Goal: Task Accomplishment & Management: Manage account settings

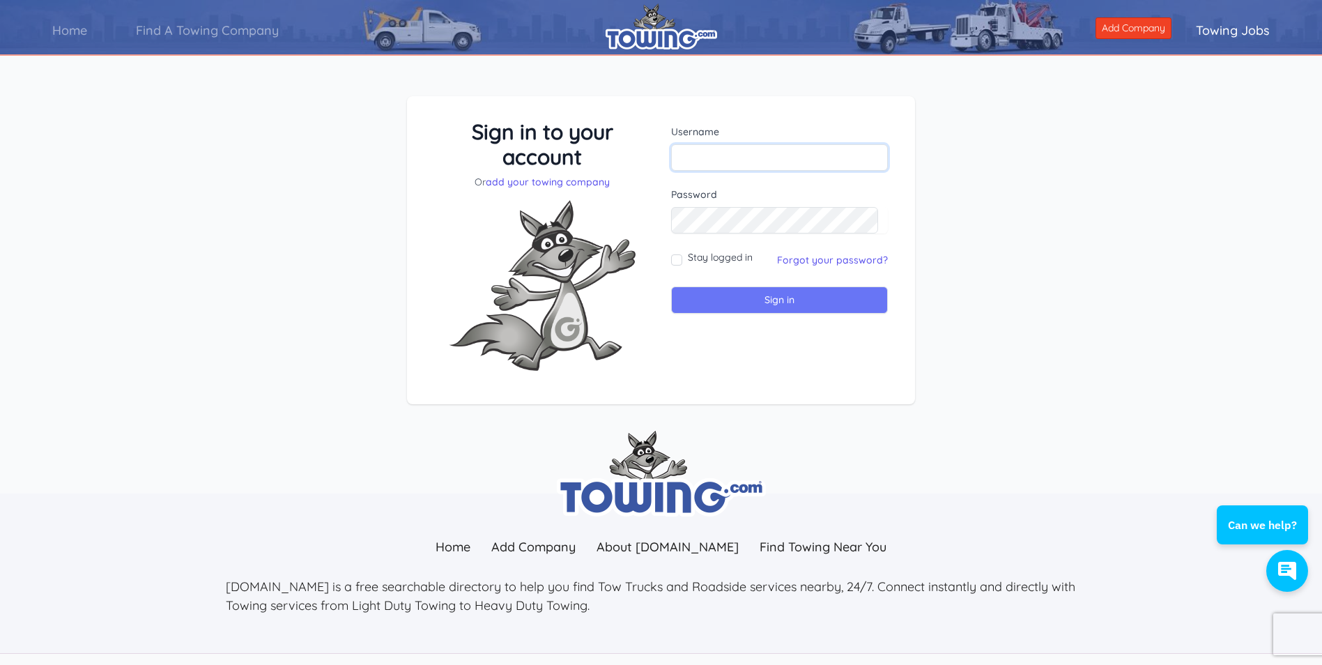
type input "jjoserodriguez73@yahoo.com"
click at [841, 311] on input "Sign in" at bounding box center [779, 299] width 217 height 27
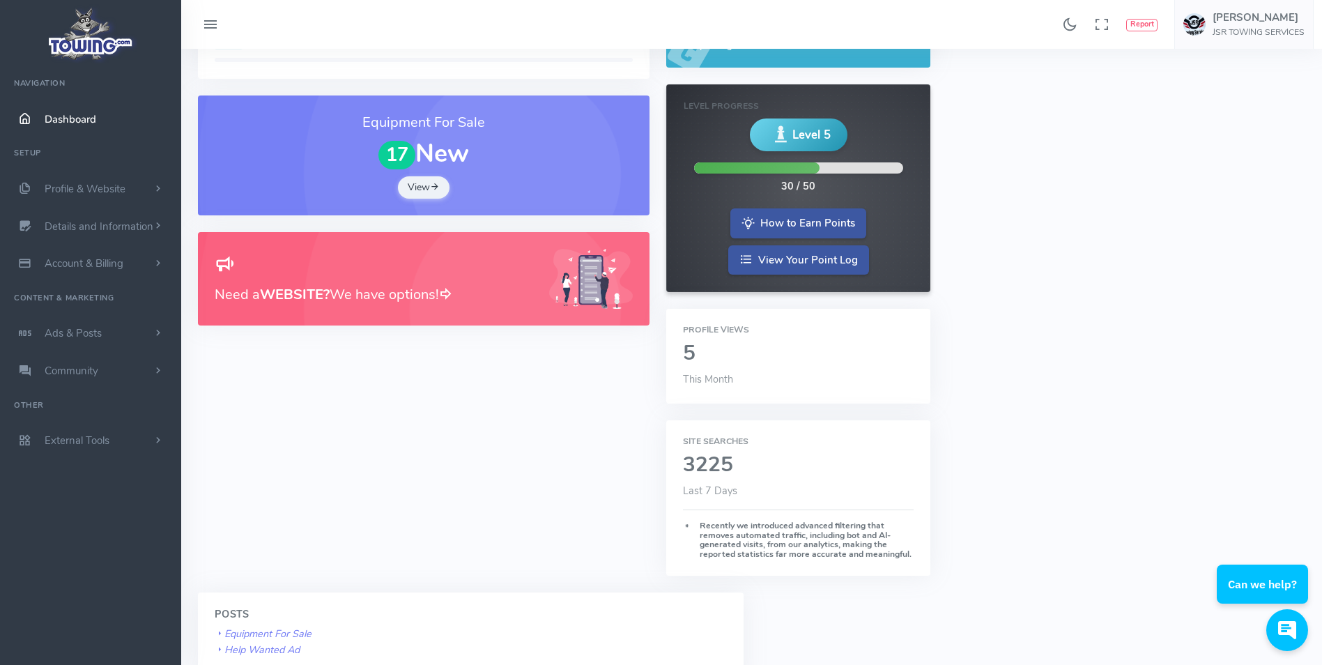
scroll to position [209, 0]
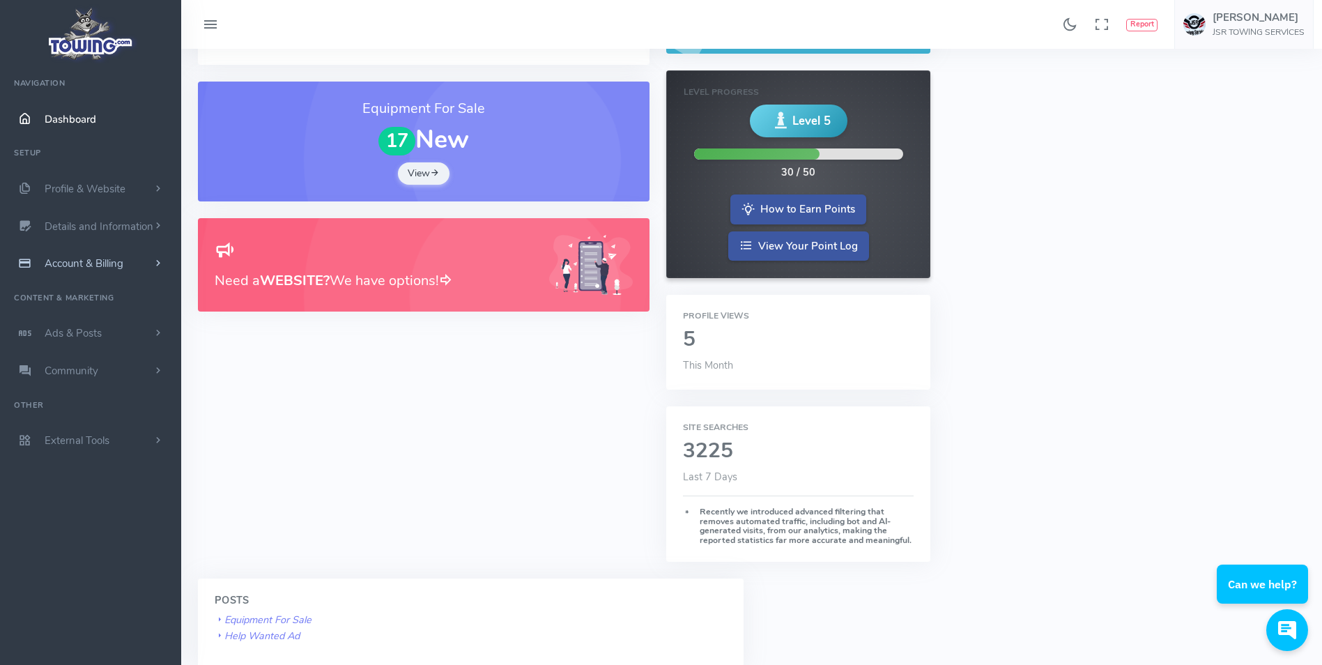
click at [77, 260] on span "Account & Billing" at bounding box center [84, 263] width 79 height 14
click at [84, 314] on link "Payment Receipts" at bounding box center [108, 318] width 146 height 28
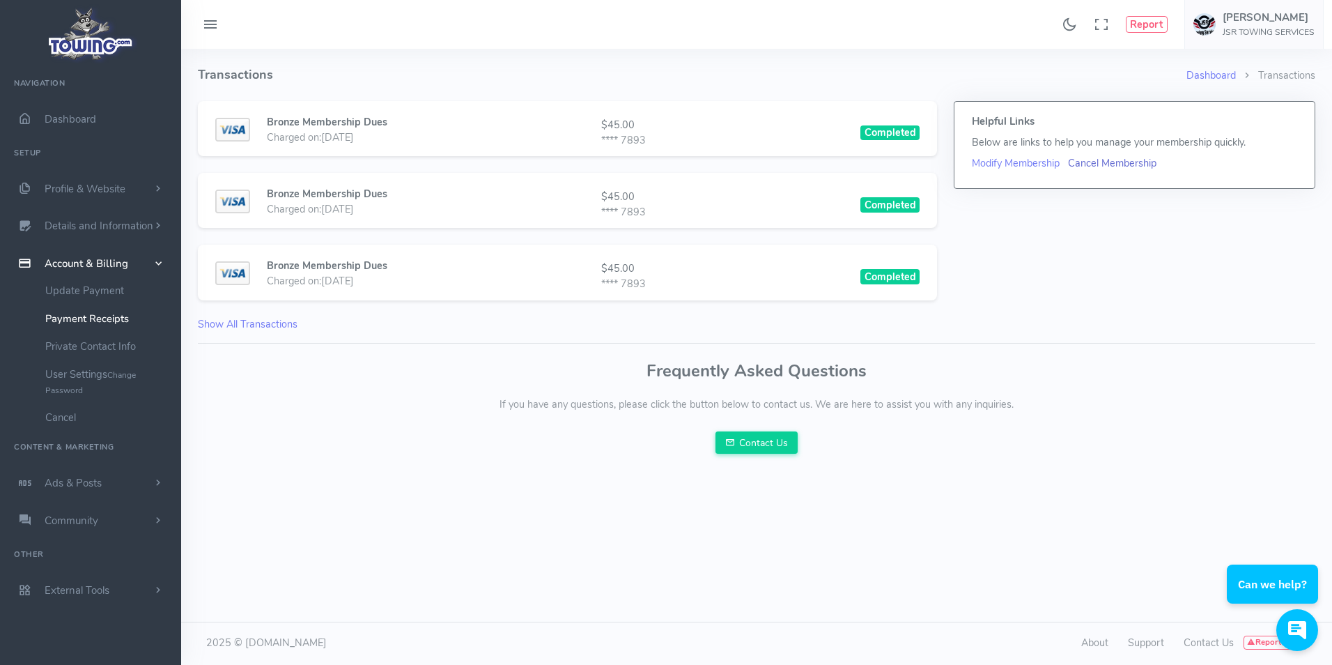
click at [1100, 161] on link "Cancel Membership" at bounding box center [1112, 163] width 88 height 14
click at [1112, 164] on link "Cancel Membership" at bounding box center [1112, 163] width 88 height 14
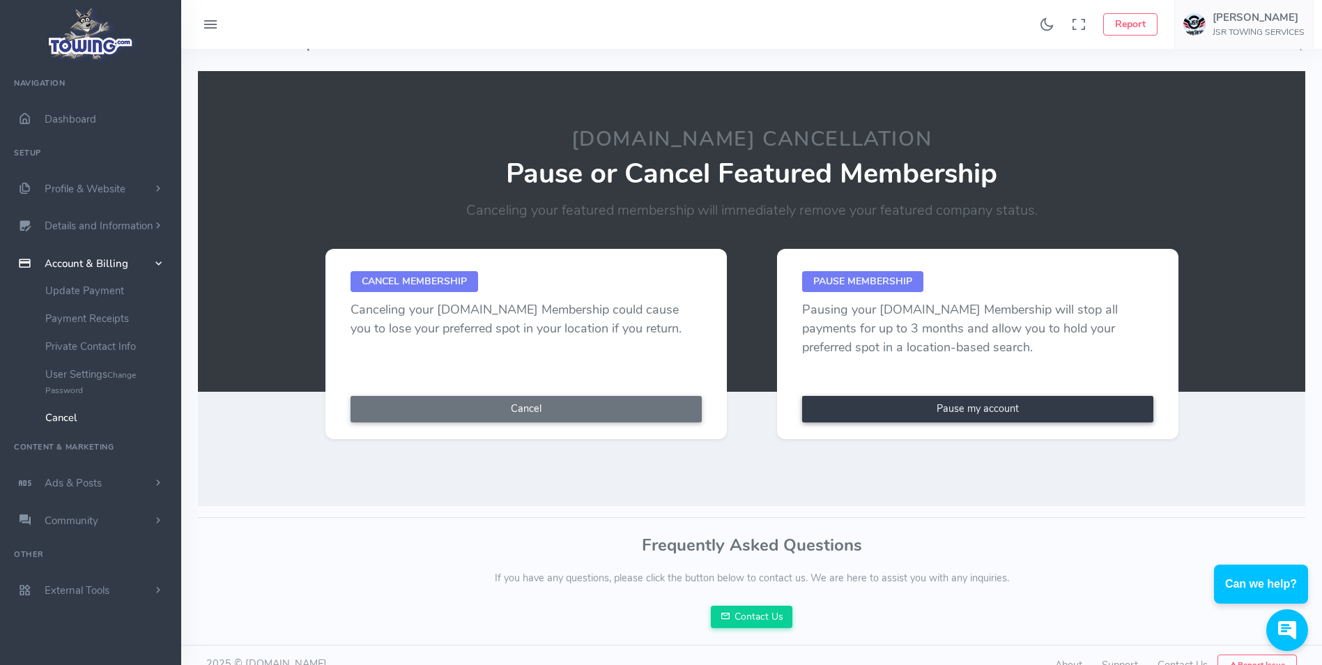
scroll to position [52, 0]
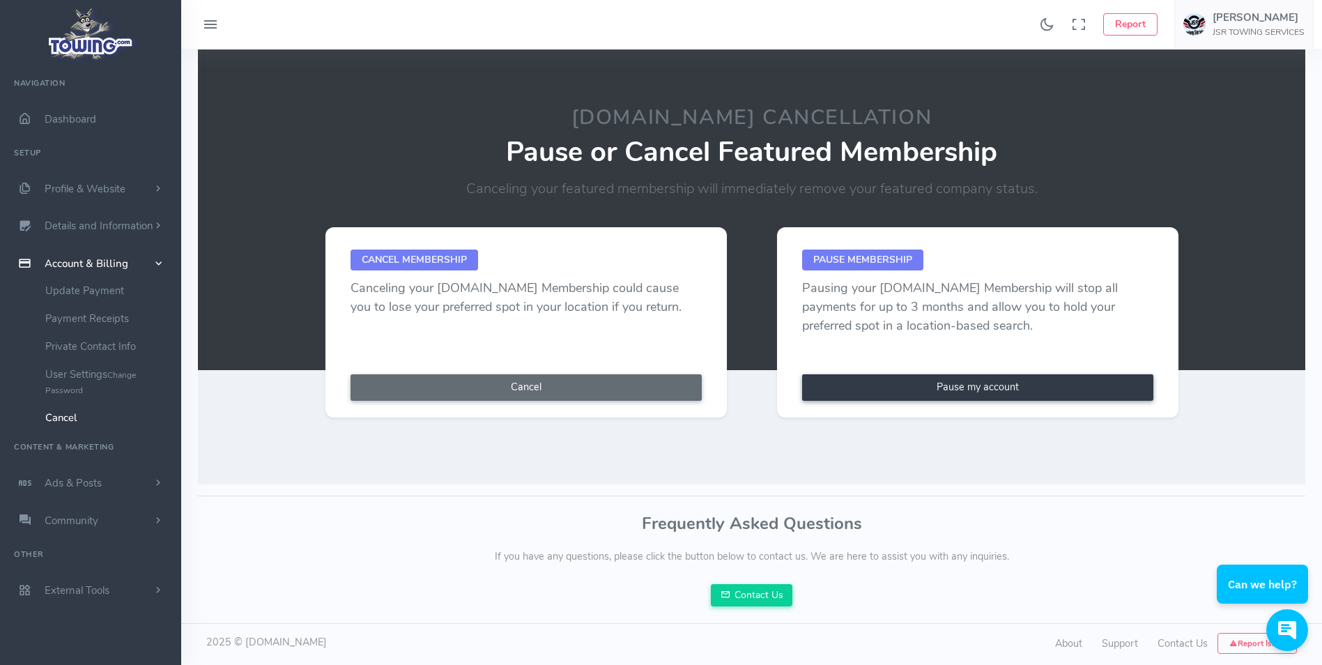
click at [530, 382] on button "Cancel" at bounding box center [525, 387] width 351 height 26
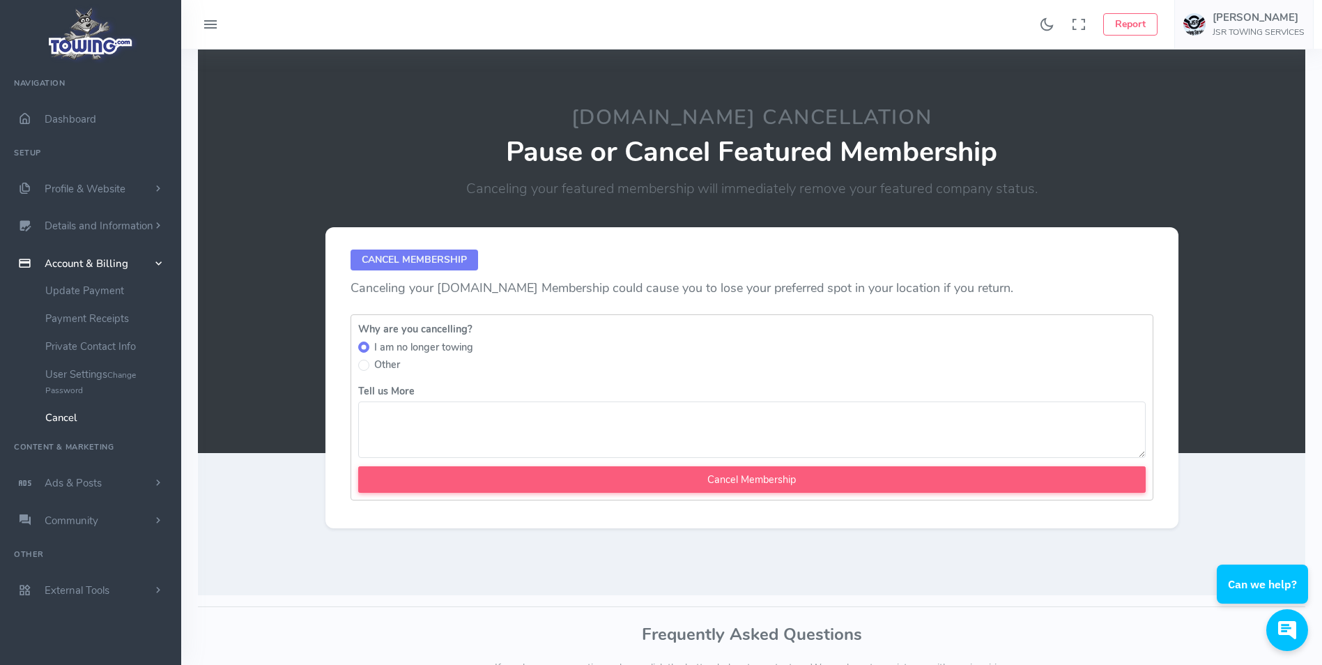
scroll to position [0, 0]
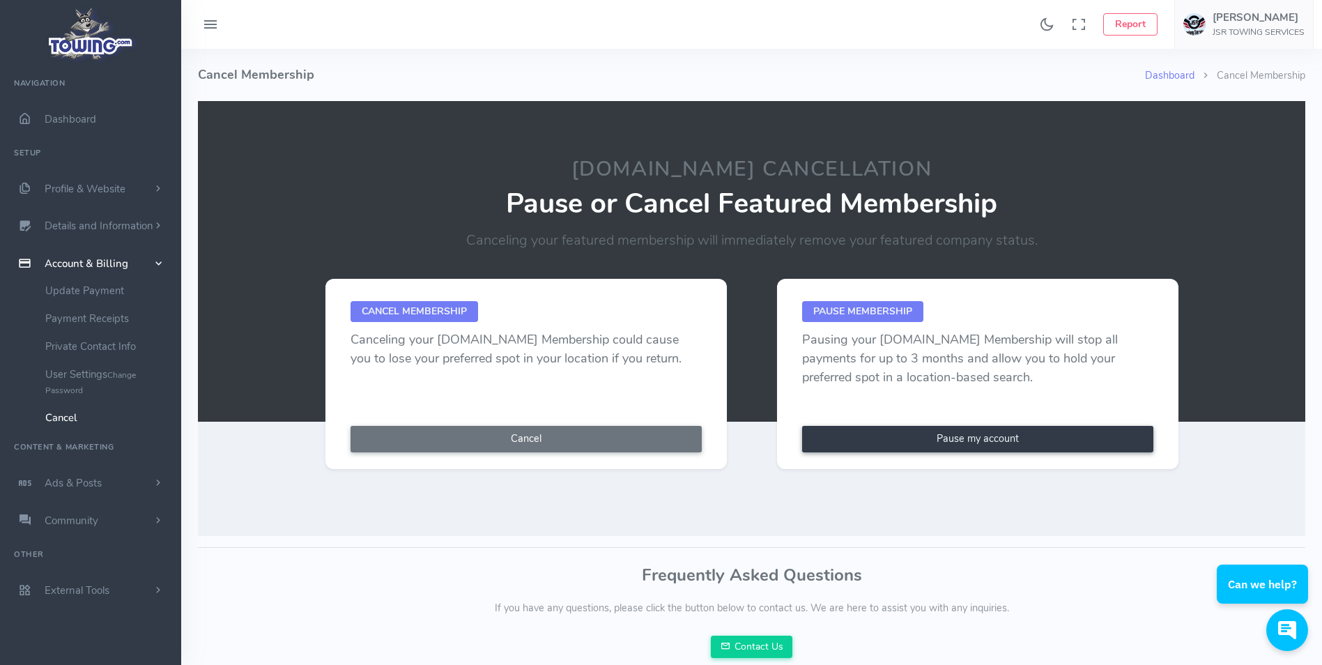
click at [957, 439] on link "Pause my account" at bounding box center [977, 439] width 351 height 26
click at [968, 433] on link "Pause my account" at bounding box center [977, 439] width 351 height 26
click at [970, 438] on link "Pause my account" at bounding box center [977, 439] width 351 height 26
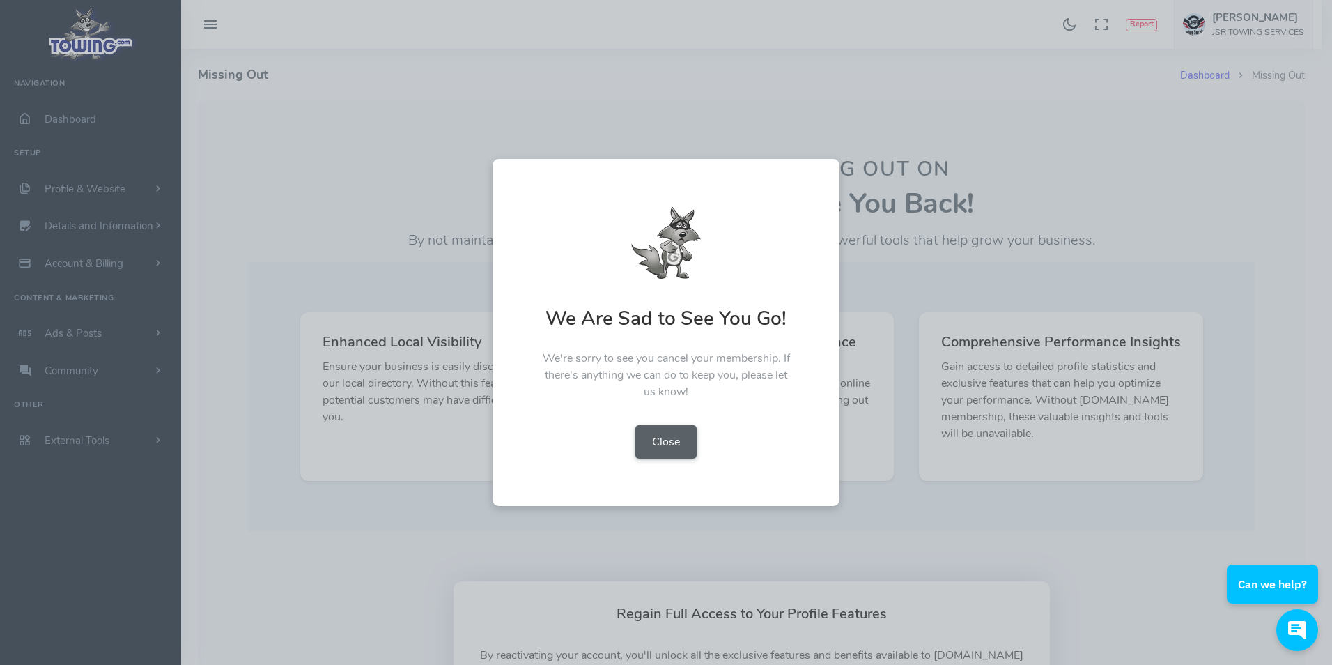
click at [649, 438] on button "Close" at bounding box center [665, 441] width 61 height 33
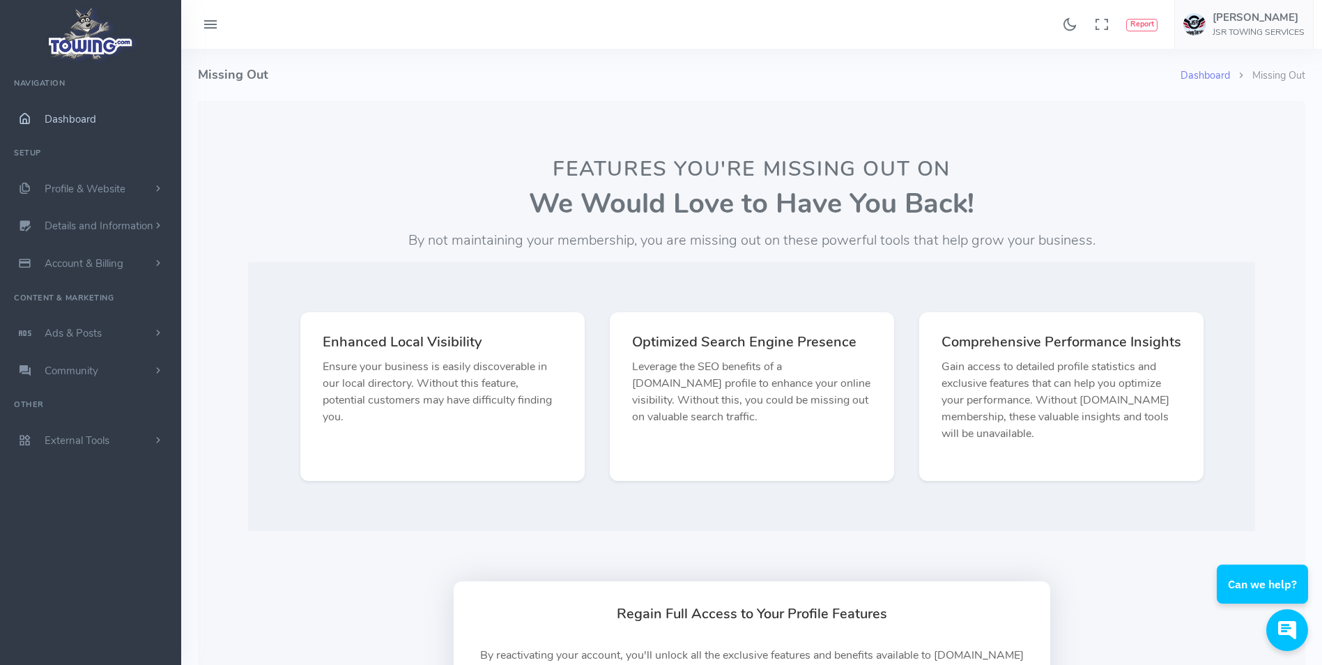
click at [68, 120] on span "Dashboard" at bounding box center [71, 119] width 52 height 14
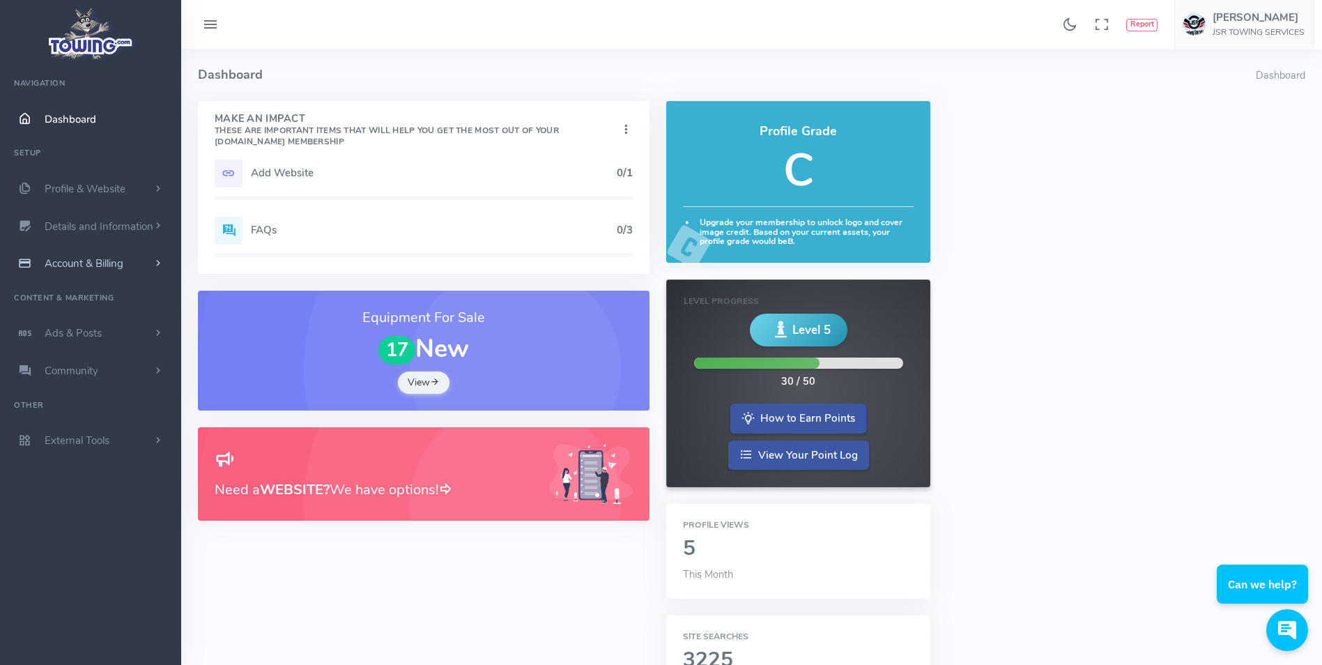
click at [56, 263] on span "Account & Billing" at bounding box center [84, 263] width 79 height 14
click at [64, 290] on link "Update Payment" at bounding box center [108, 291] width 146 height 28
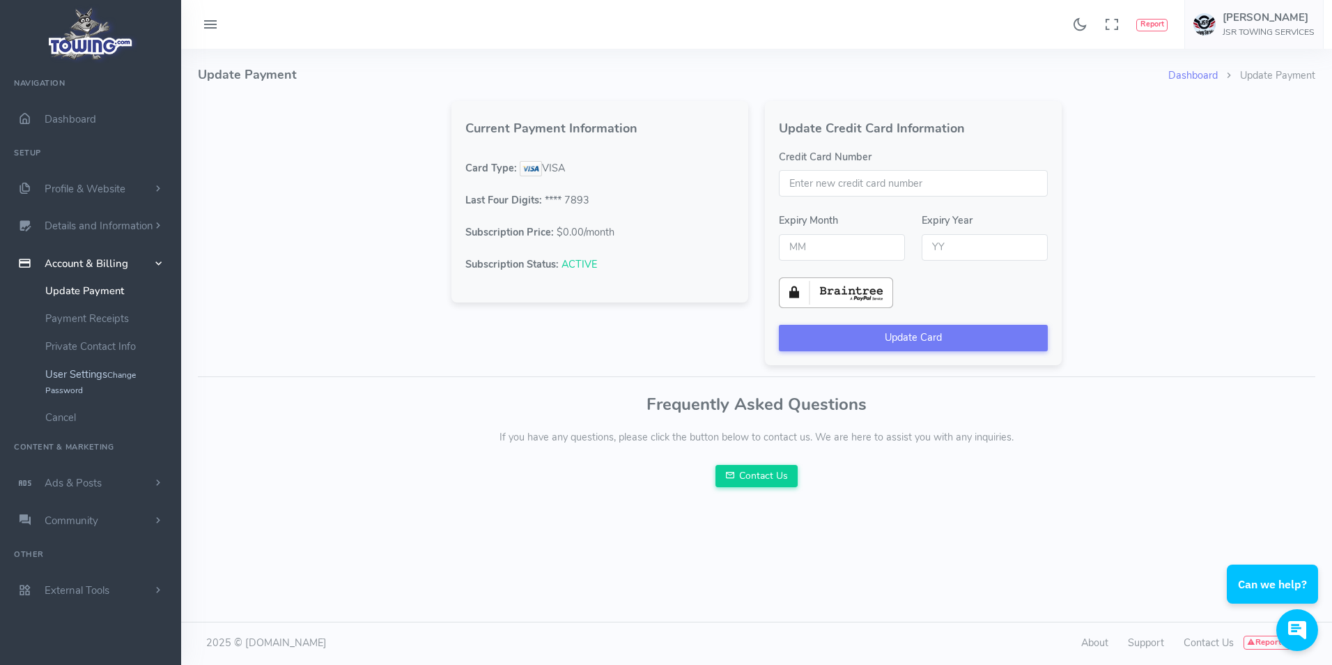
click at [92, 373] on link "User Settings Change Password" at bounding box center [108, 381] width 146 height 43
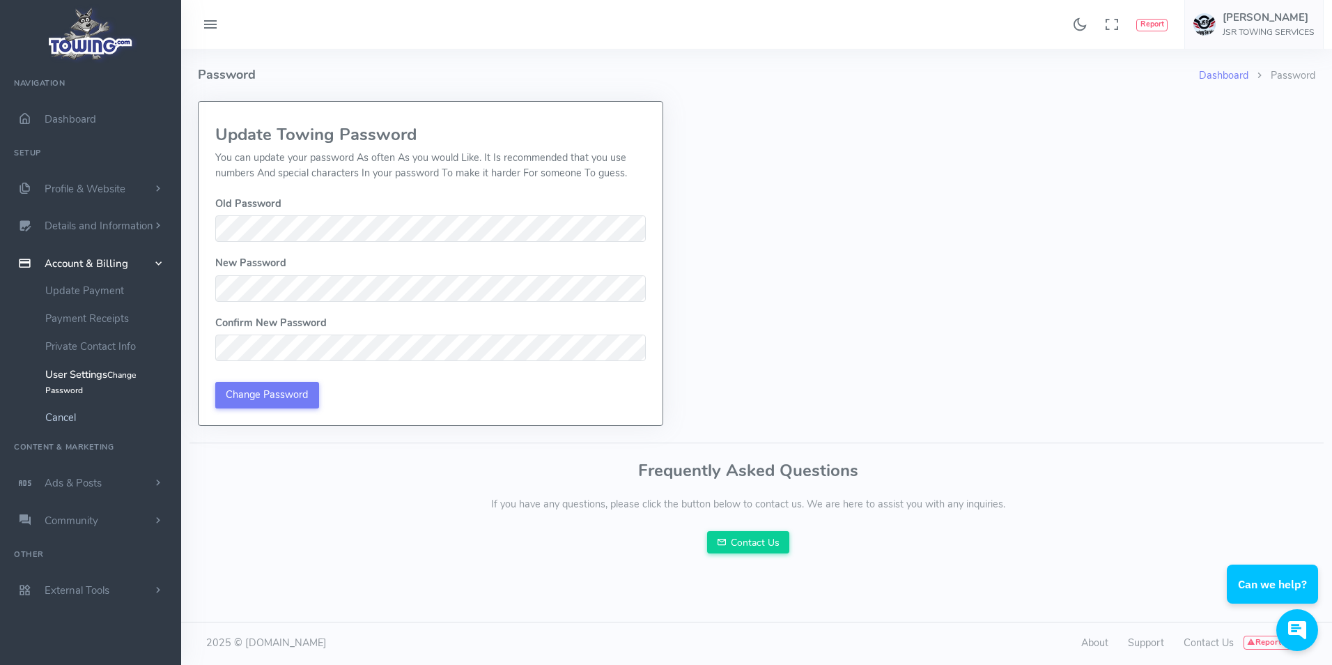
click at [63, 417] on link "Cancel" at bounding box center [108, 417] width 146 height 28
